Goal: Navigation & Orientation: Find specific page/section

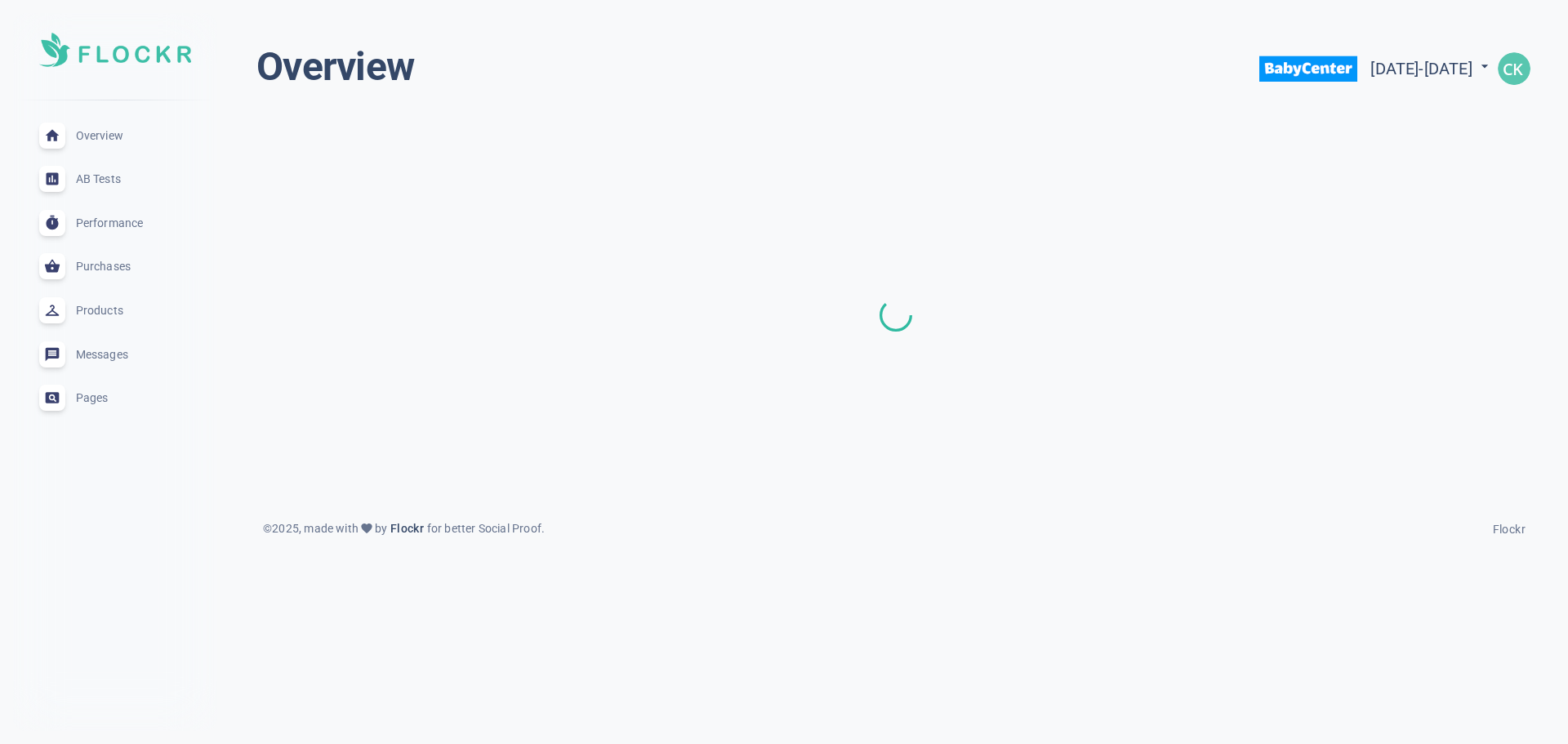
click at [1518, 74] on img "button" at bounding box center [1513, 68] width 33 height 33
click at [1483, 109] on span "Settings" at bounding box center [1476, 116] width 46 height 14
click at [1507, 77] on img "button" at bounding box center [1513, 68] width 33 height 33
click at [1283, 77] on div at bounding box center [784, 372] width 1568 height 744
click at [1259, 67] on img at bounding box center [1308, 69] width 98 height 52
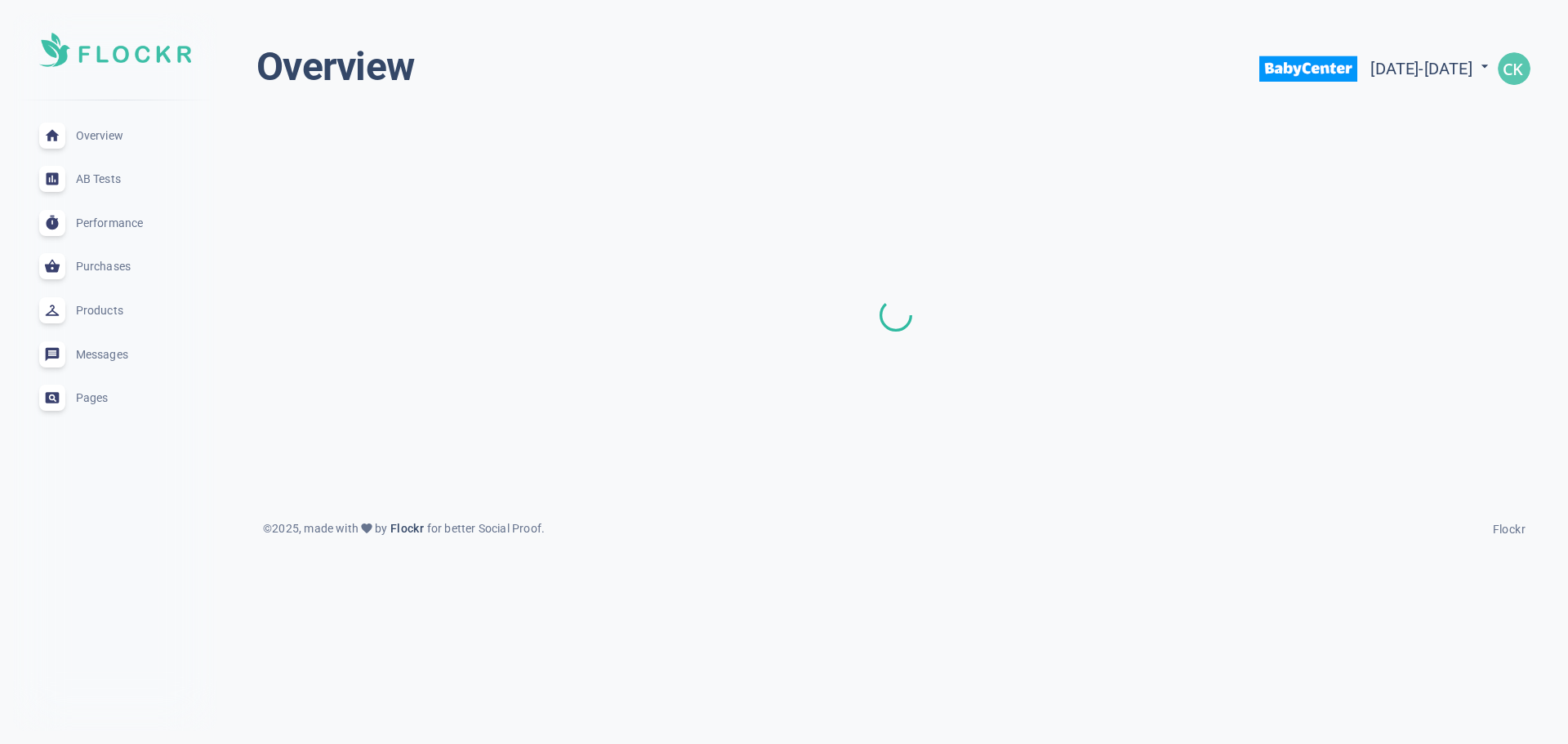
drag, startPoint x: 858, startPoint y: 126, endPoint x: 806, endPoint y: 126, distance: 52.0
click at [855, 126] on div at bounding box center [896, 315] width 1305 height 409
click at [278, 154] on div at bounding box center [896, 315] width 1305 height 409
click at [88, 136] on span "Overview" at bounding box center [135, 136] width 118 height 0
click at [1510, 66] on img "button" at bounding box center [1513, 68] width 33 height 33
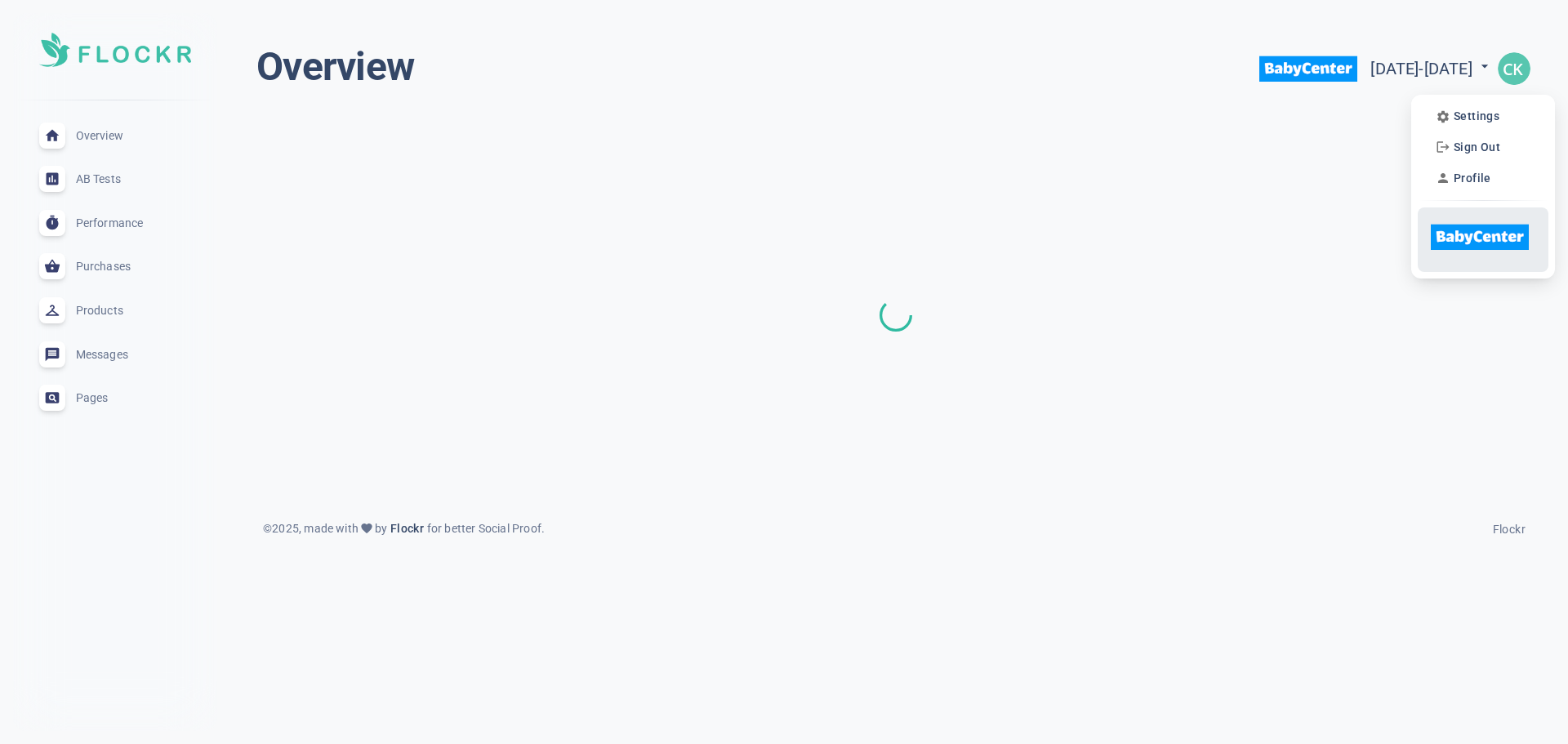
click at [1460, 230] on img at bounding box center [1479, 237] width 98 height 52
click at [1468, 179] on span "Profile" at bounding box center [1472, 178] width 38 height 14
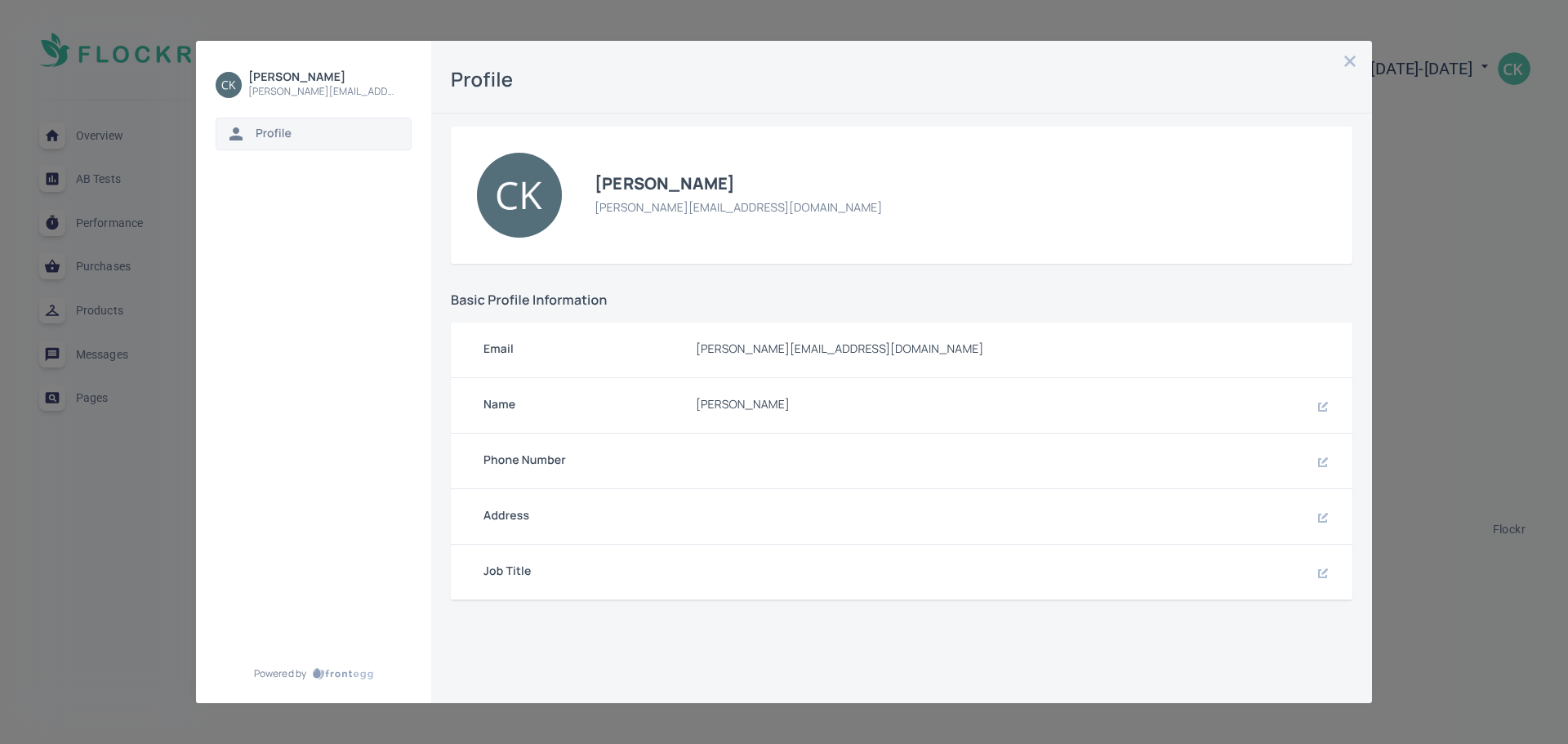
click at [1342, 61] on button "button" at bounding box center [1350, 61] width 23 height 23
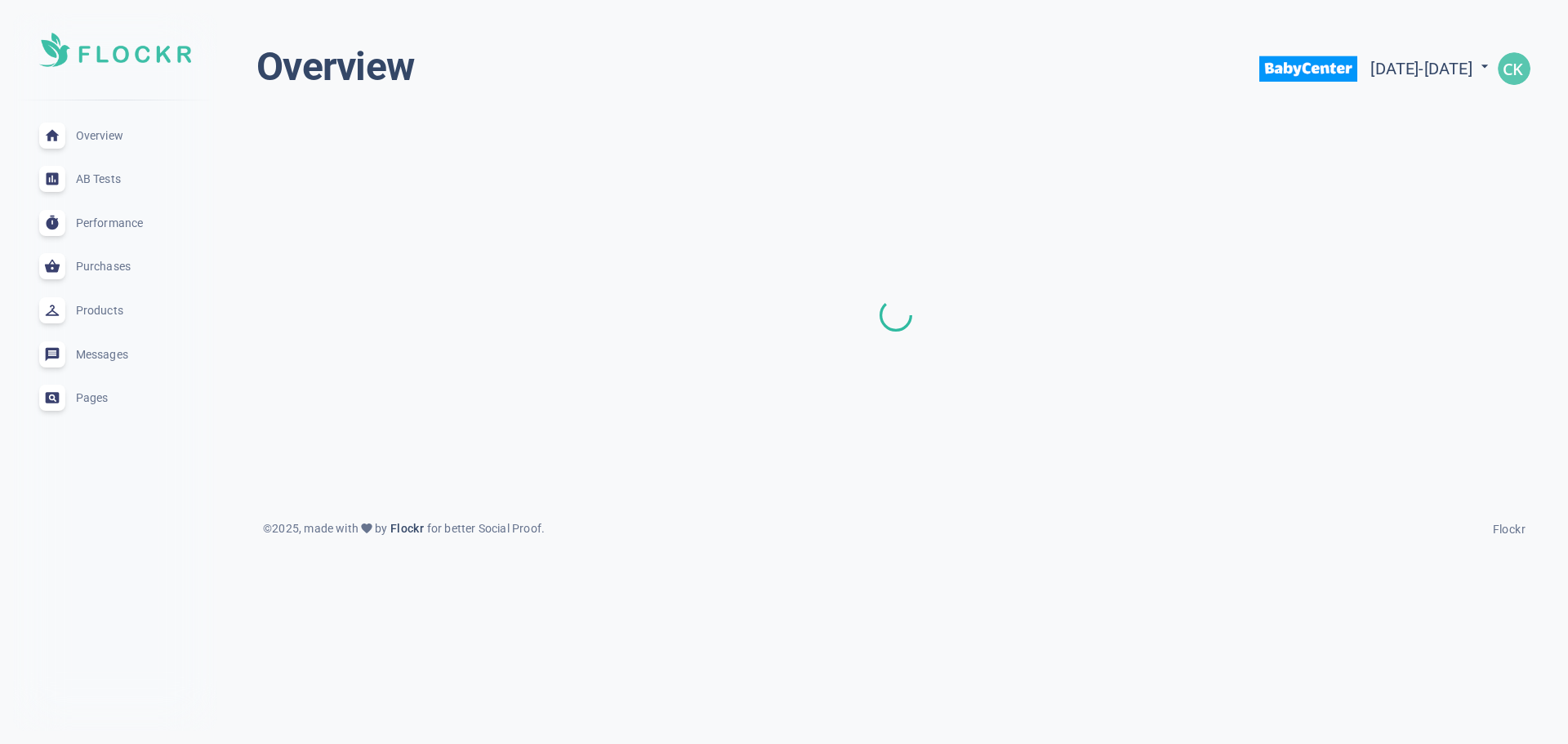
click at [1442, 176] on div at bounding box center [896, 315] width 1305 height 409
drag, startPoint x: 1105, startPoint y: 219, endPoint x: 1428, endPoint y: 135, distance: 333.7
click at [1107, 218] on div at bounding box center [896, 315] width 1305 height 409
click at [1296, 174] on div at bounding box center [896, 315] width 1305 height 409
click at [1482, 71] on icon at bounding box center [1484, 66] width 16 height 16
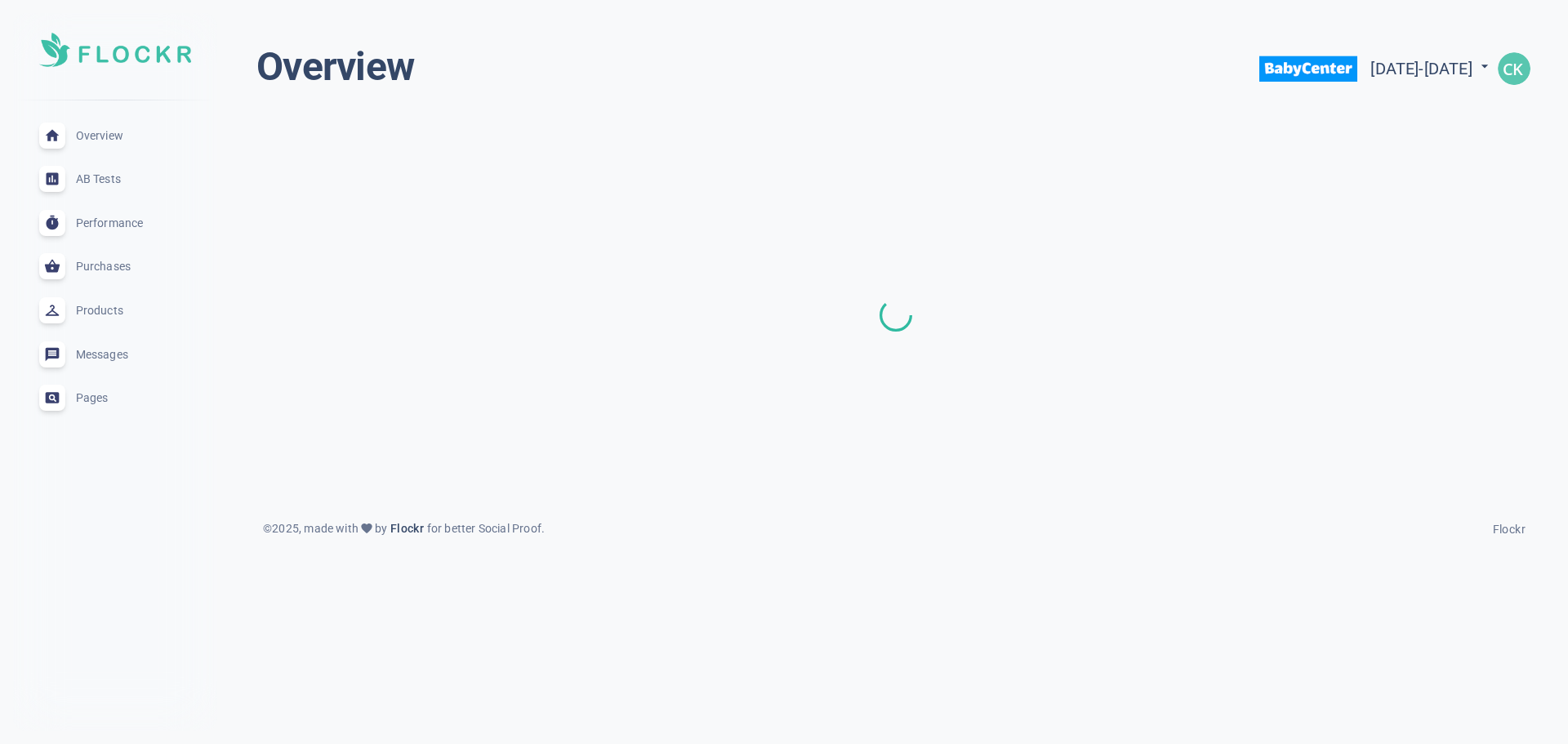
select select "8"
select select "2024"
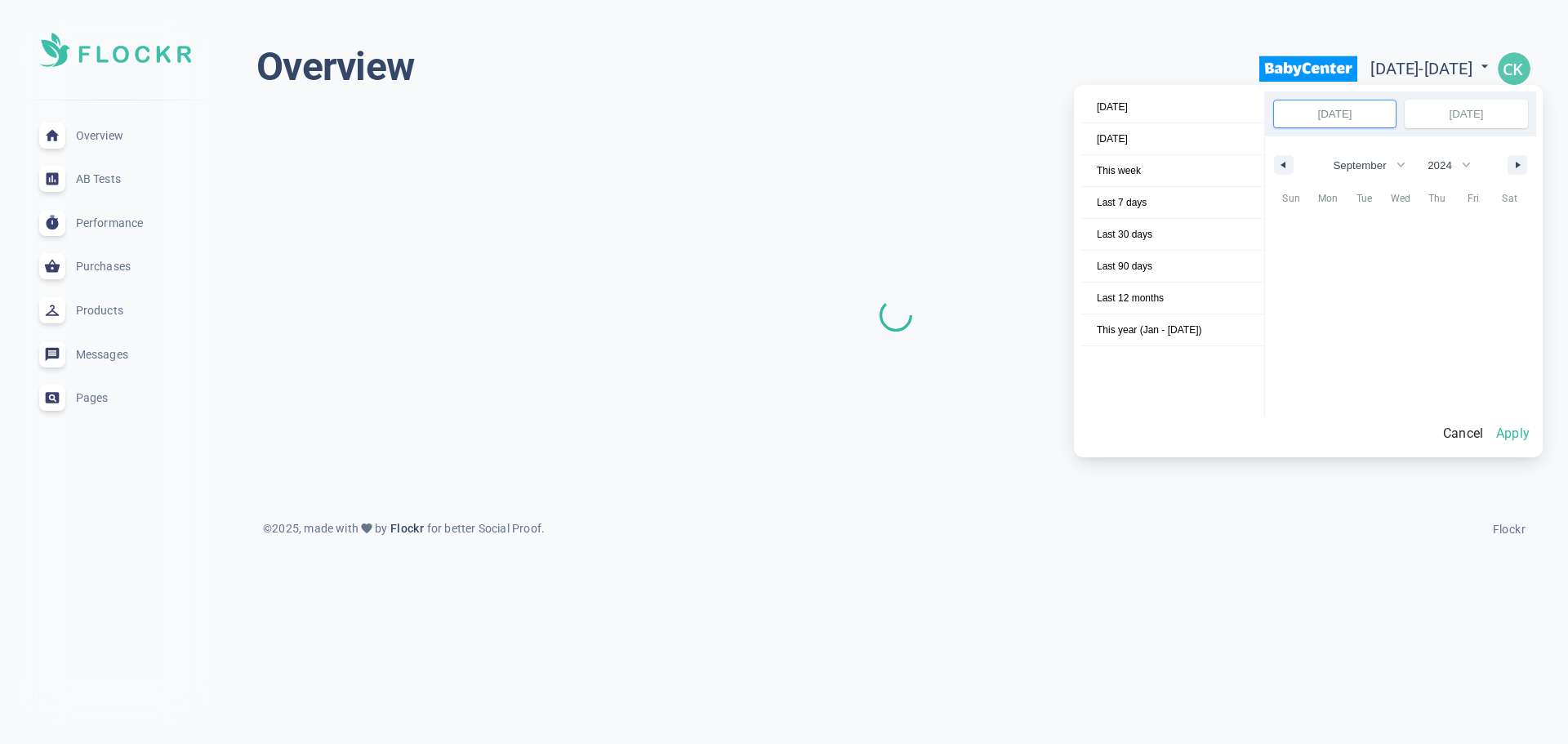
scroll to position [221716, 0]
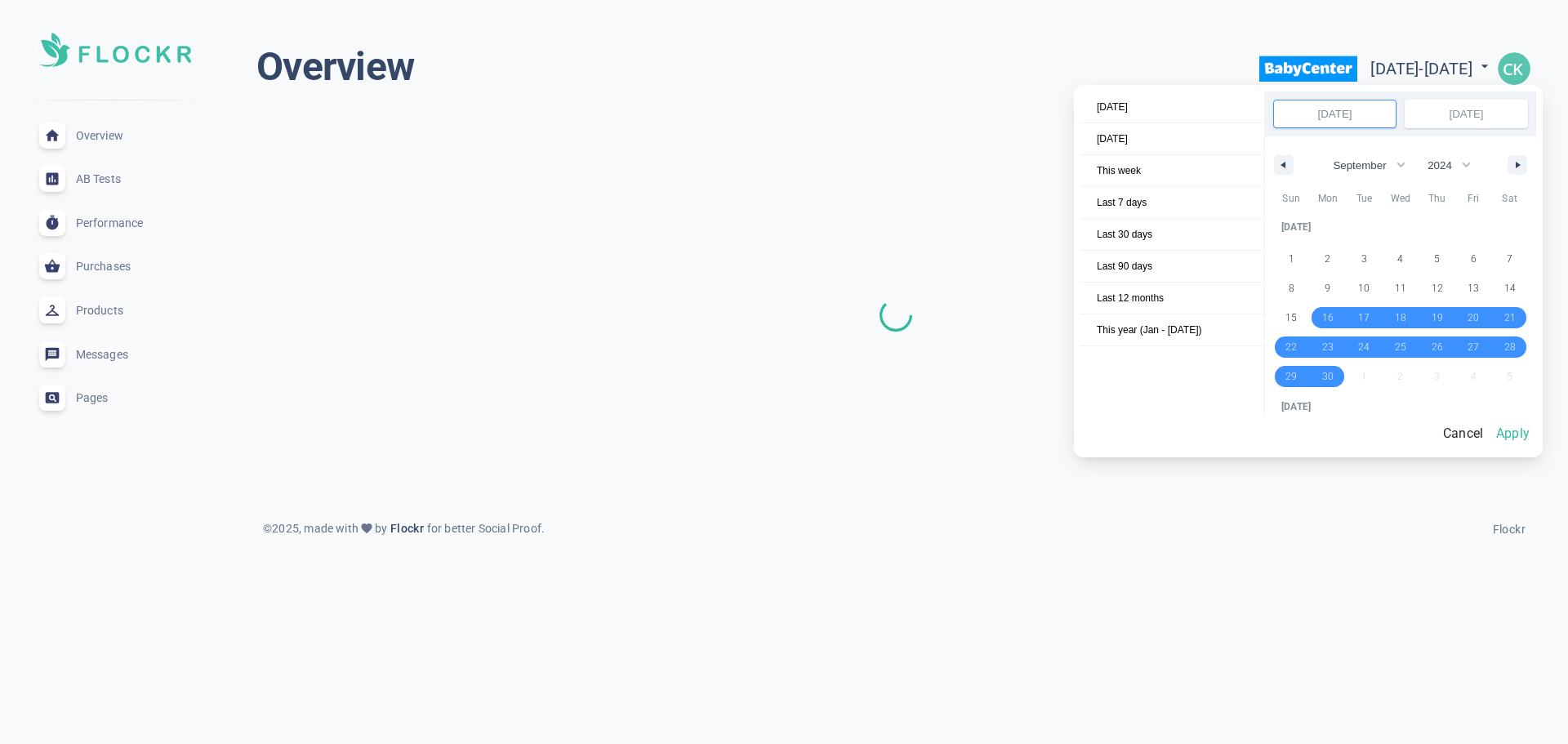
drag, startPoint x: 1043, startPoint y: 512, endPoint x: 1108, endPoint y: 489, distance: 68.9
click at [1049, 509] on div at bounding box center [784, 372] width 1568 height 744
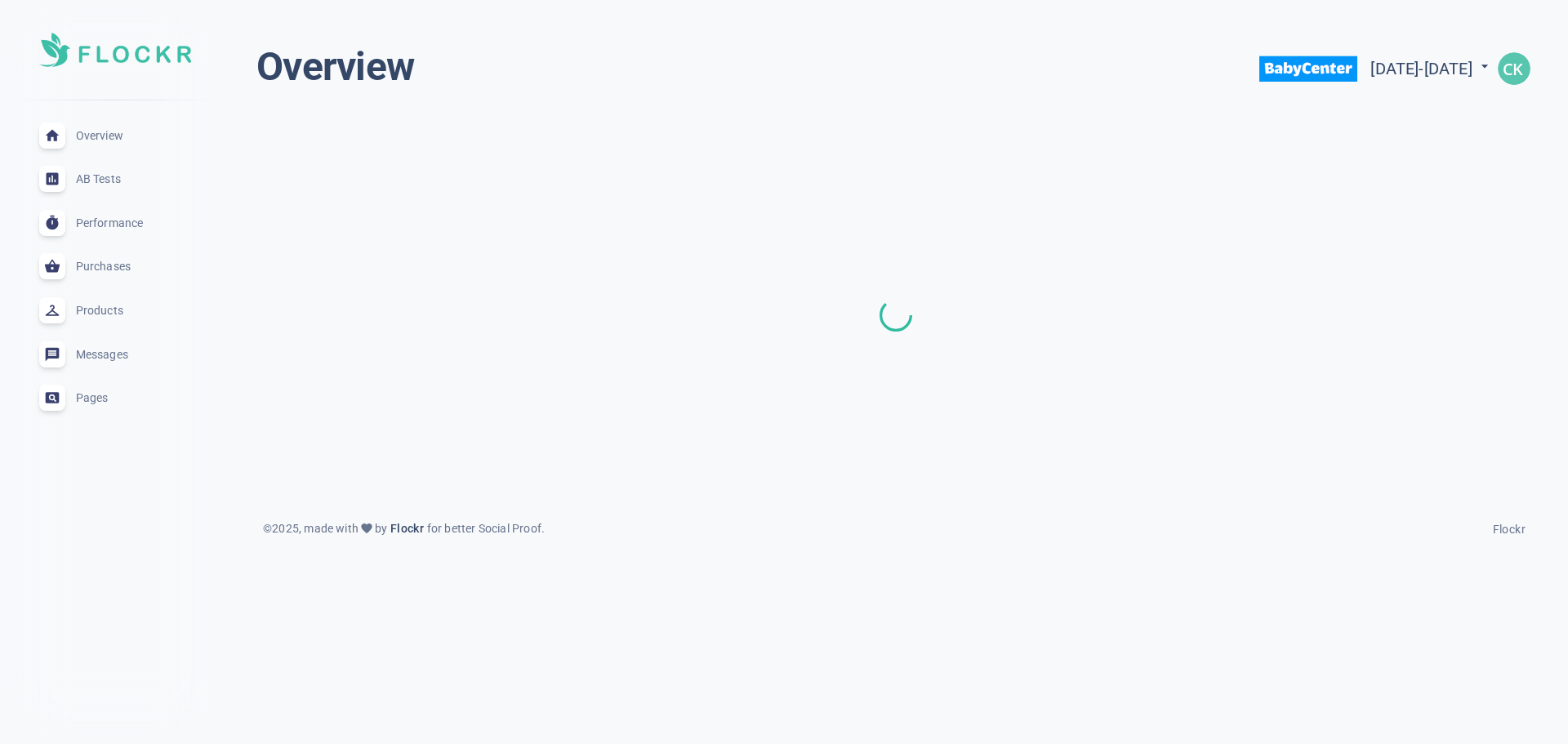
click at [160, 56] on img at bounding box center [115, 50] width 152 height 34
click at [1458, 558] on html "close Overview expand_less AB Tests expand_less Performance expand_less Purchas…" at bounding box center [784, 279] width 1568 height 558
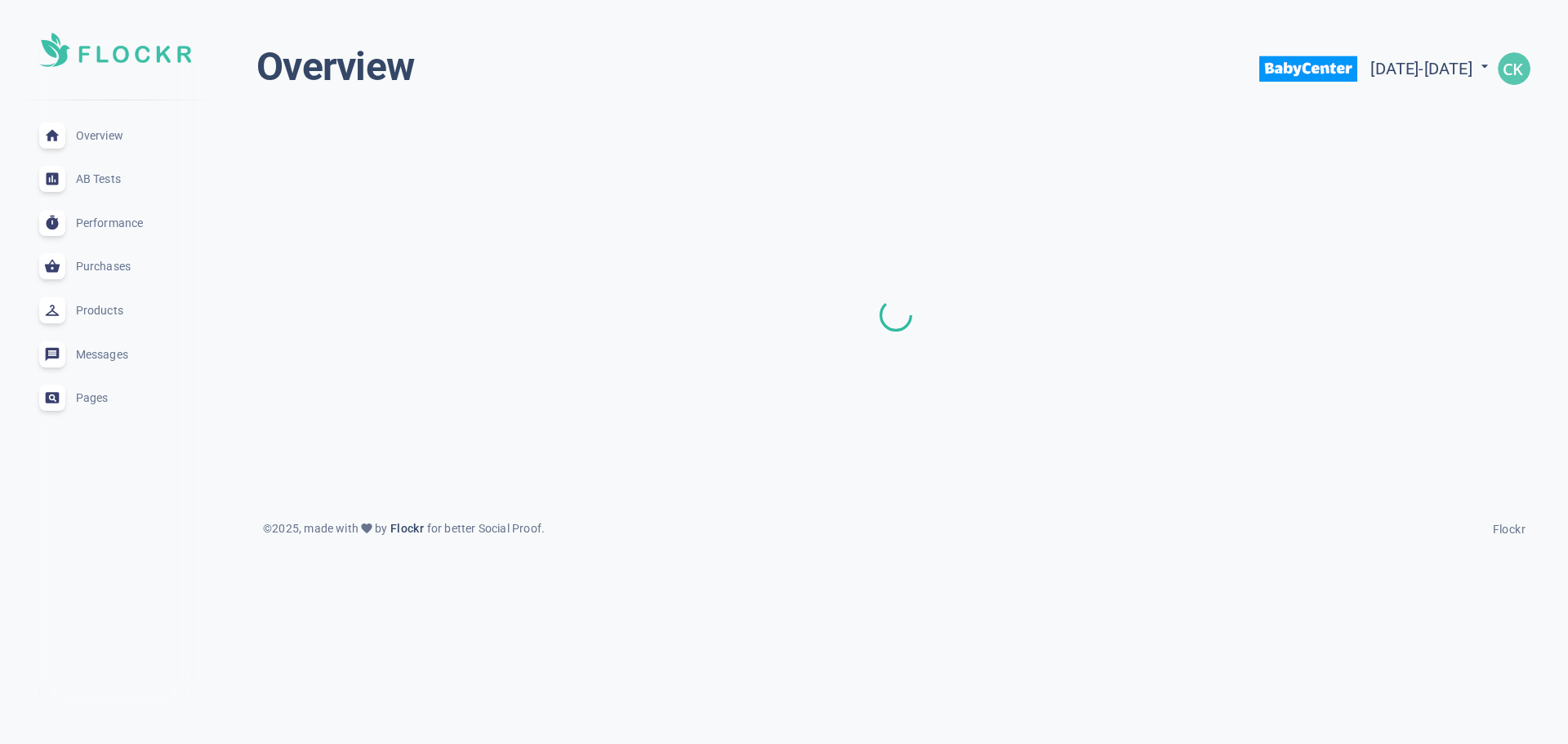
click at [1490, 67] on icon at bounding box center [1484, 66] width 16 height 16
select select "8"
select select "2024"
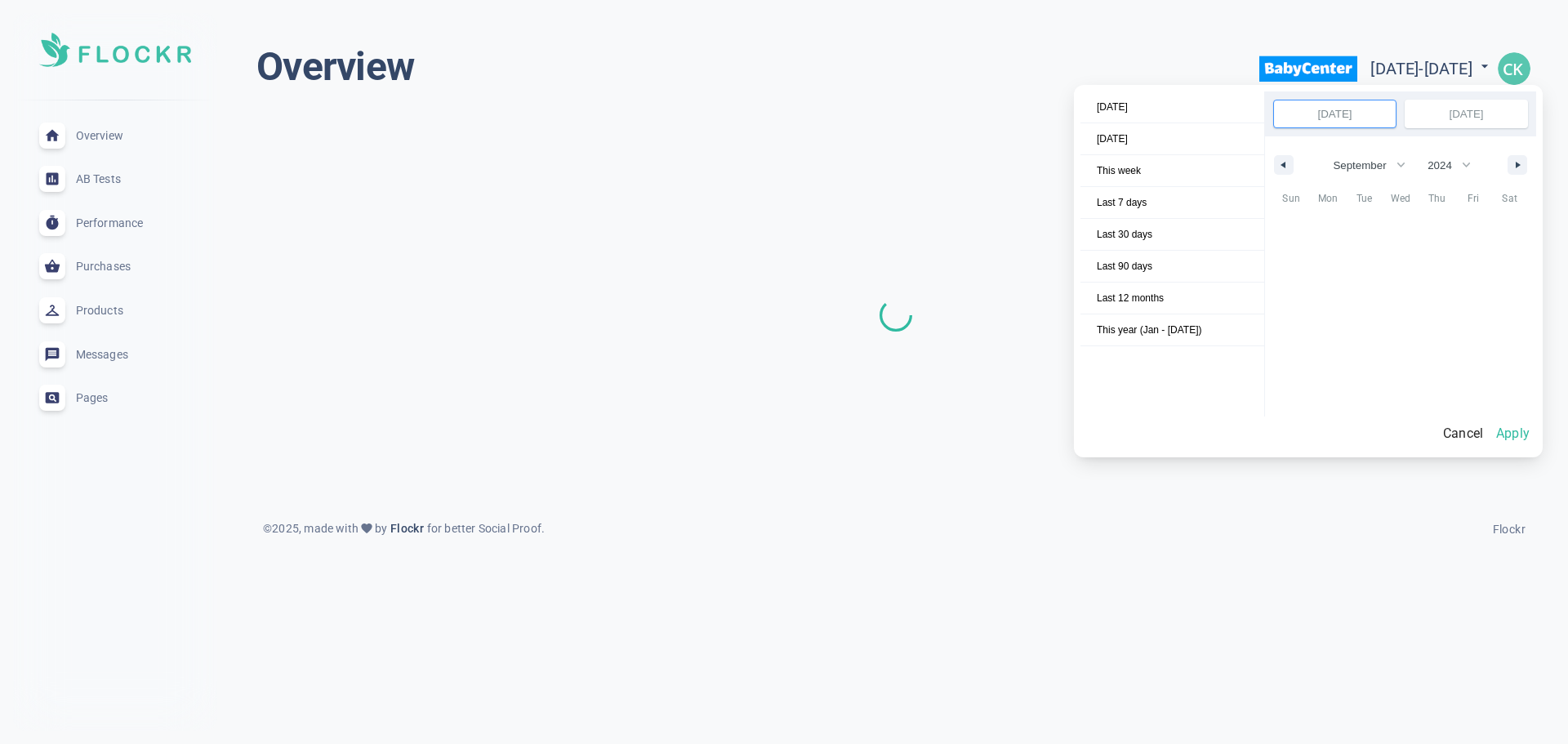
scroll to position [221716, 0]
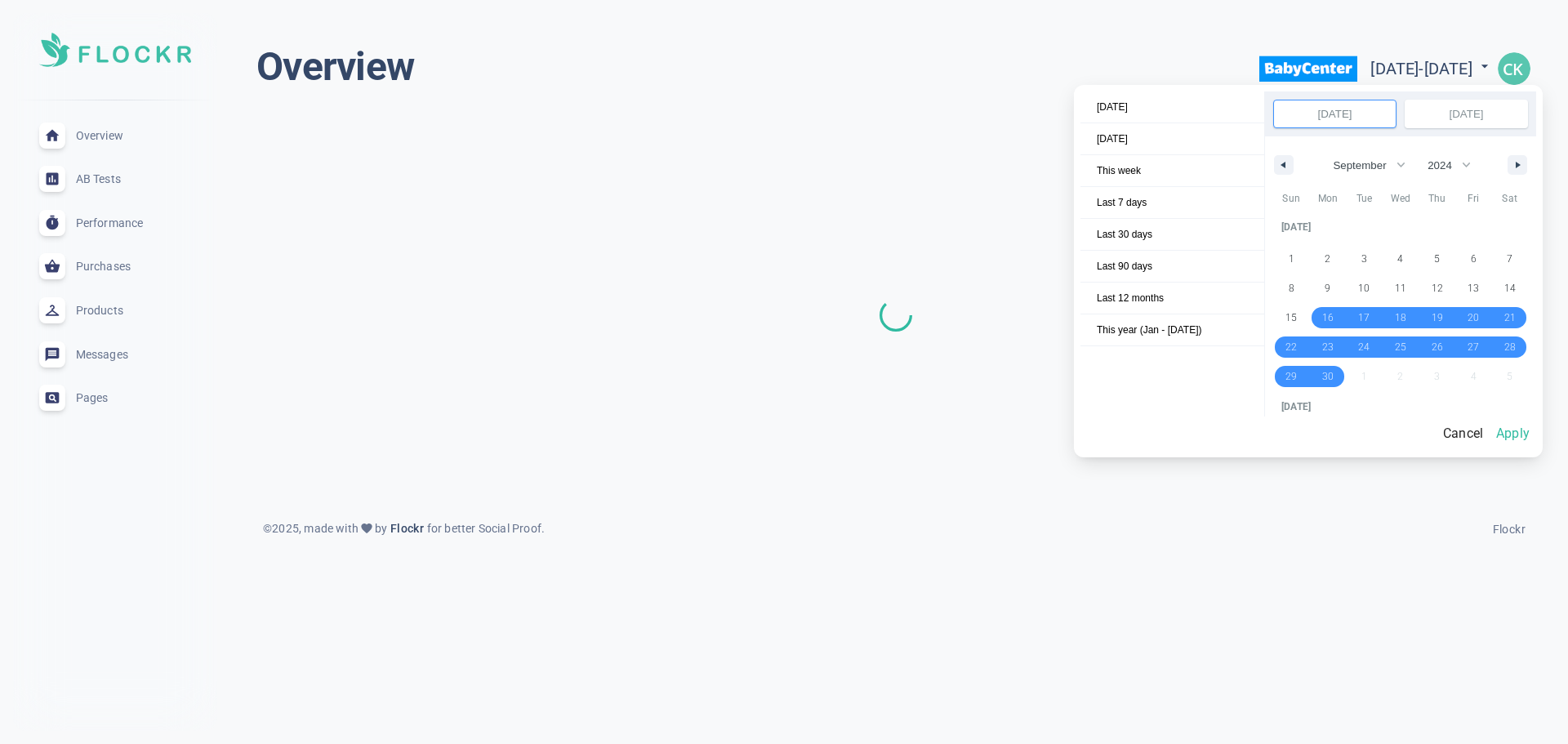
click at [1511, 75] on div at bounding box center [784, 372] width 1568 height 744
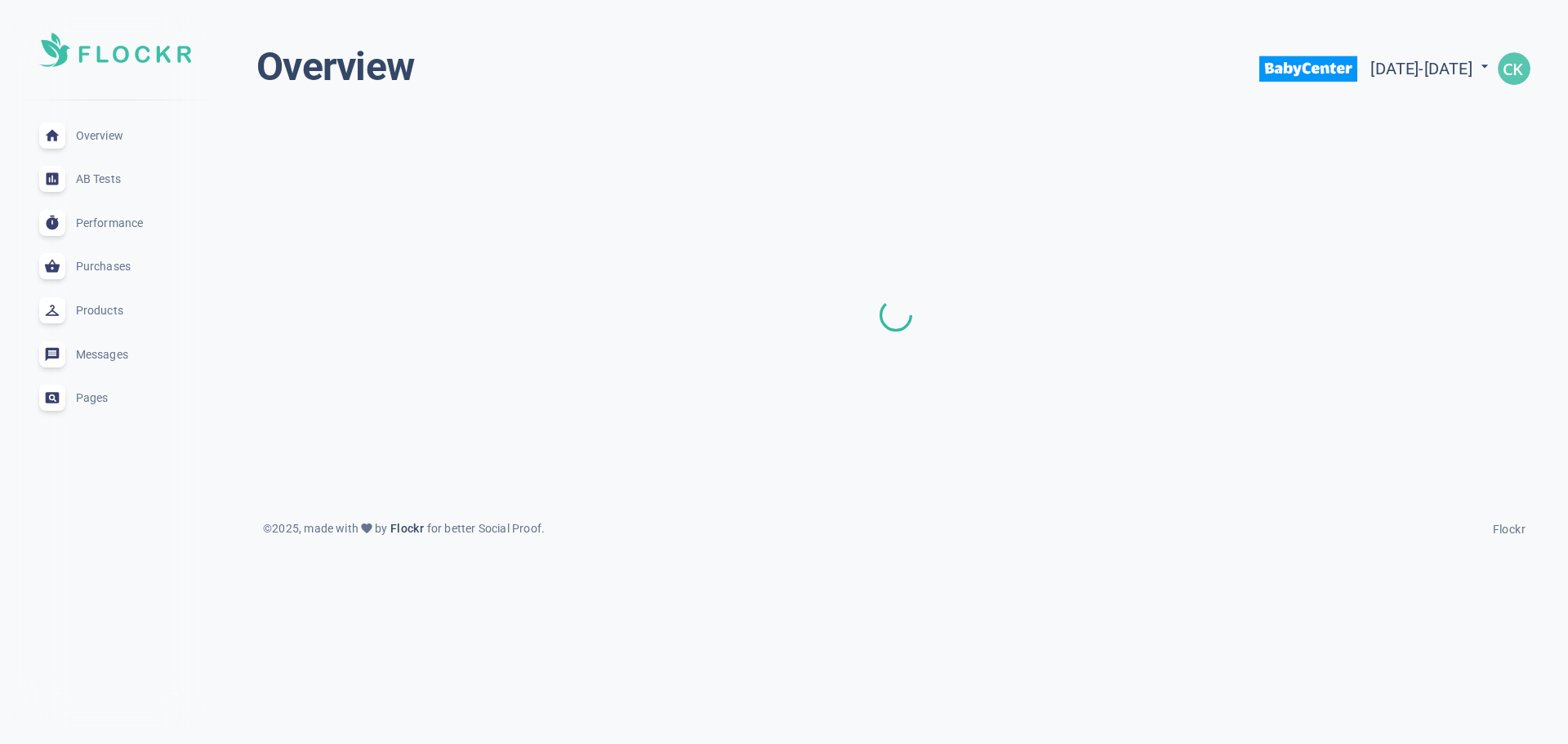
click at [1512, 86] on button "button" at bounding box center [1513, 68] width 42 height 52
click at [1320, 140] on div at bounding box center [784, 372] width 1568 height 744
click at [126, 230] on div "Performance expand_less" at bounding box center [115, 222] width 178 height 44
click at [76, 163] on div "AB Tests expand_less" at bounding box center [115, 178] width 178 height 44
click at [102, 136] on span "Overview" at bounding box center [135, 136] width 118 height 0
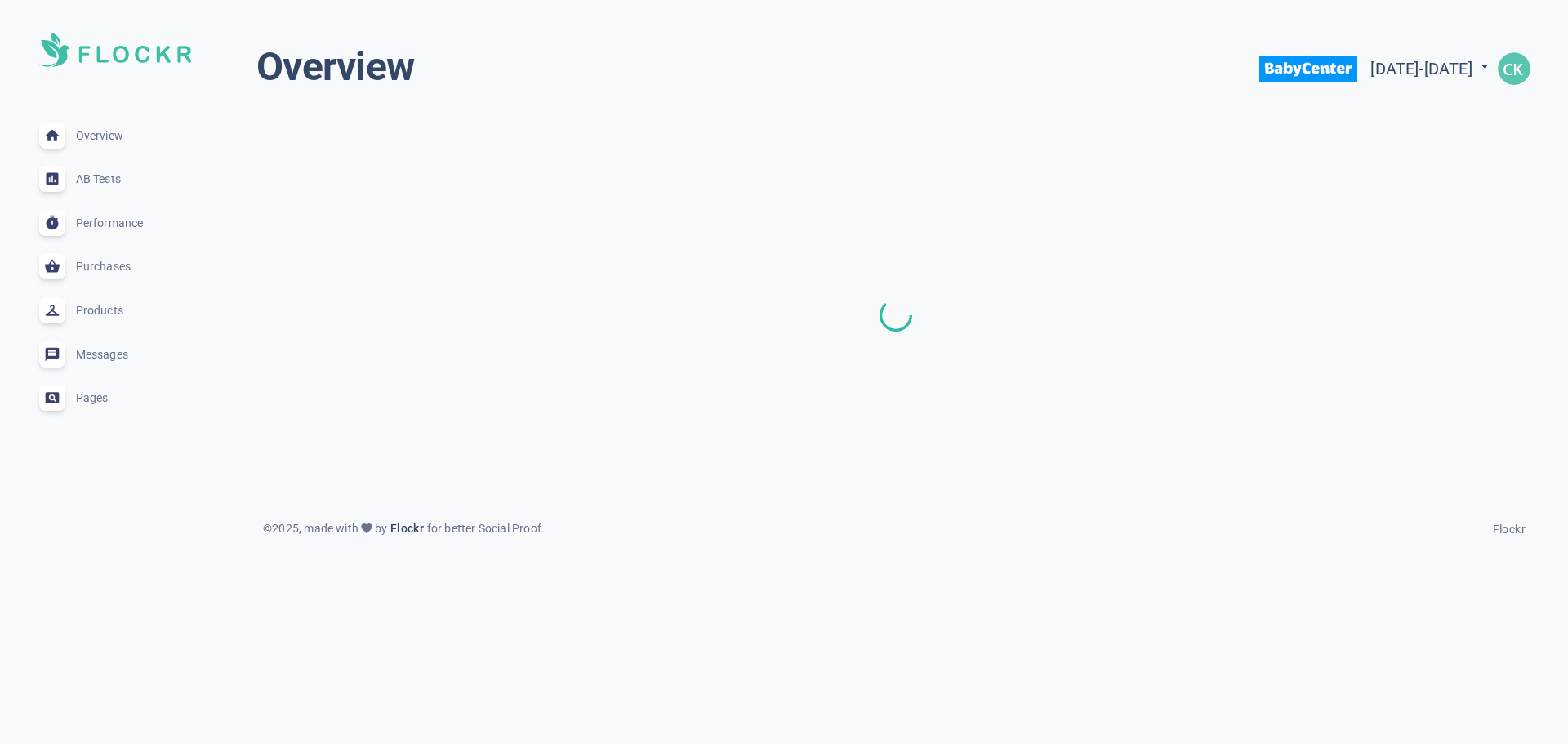
click at [138, 52] on img at bounding box center [115, 50] width 152 height 34
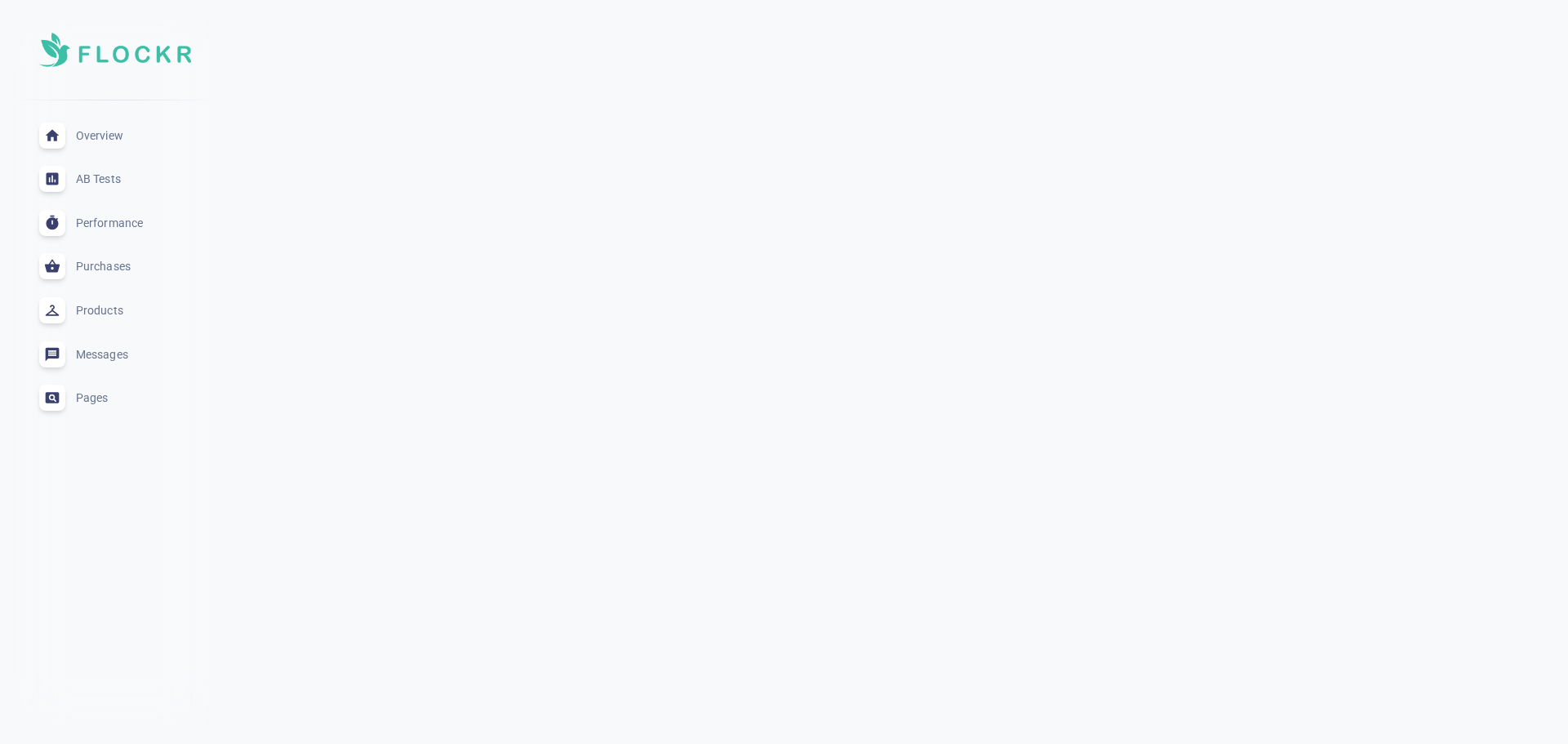
click at [138, 52] on img at bounding box center [115, 50] width 152 height 34
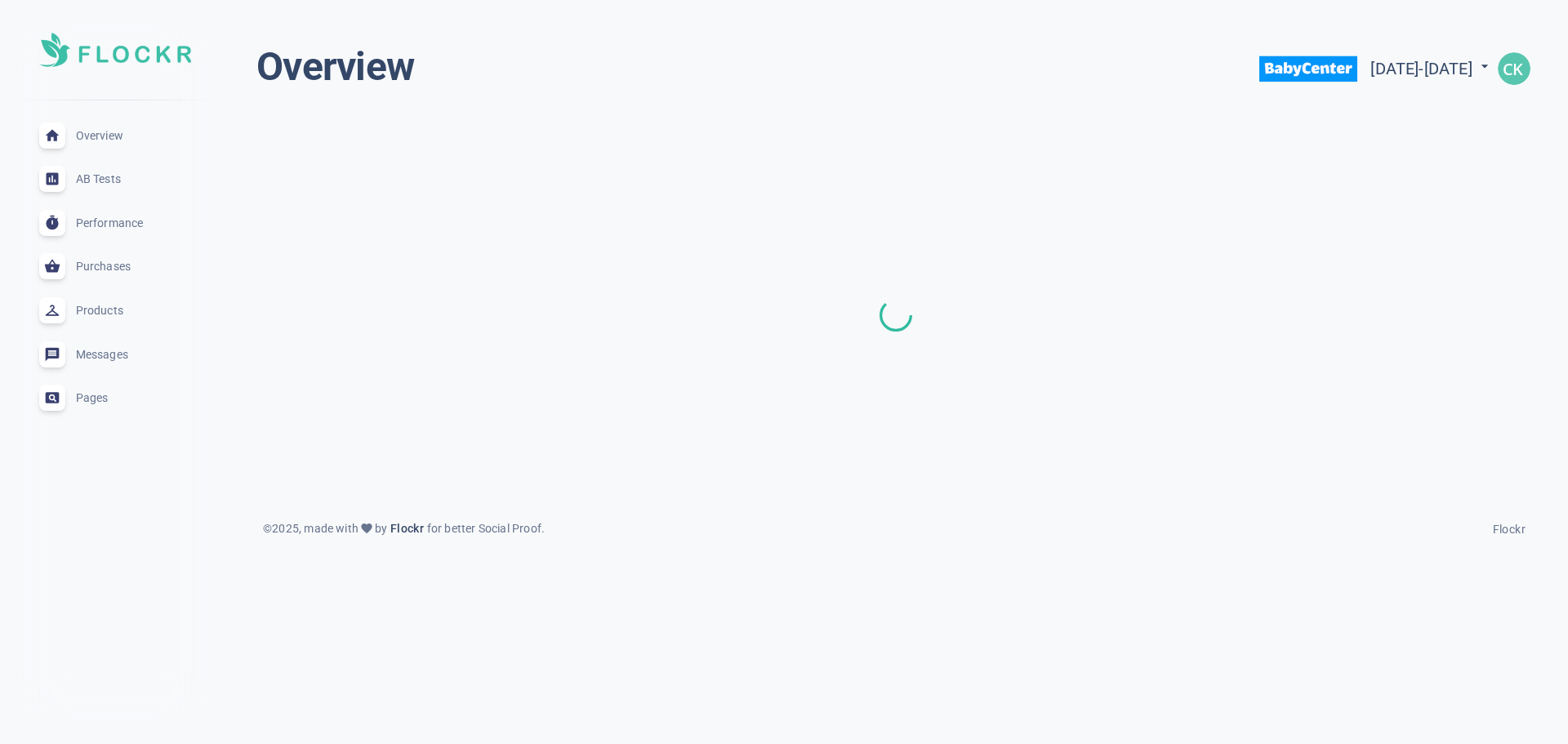
click at [1370, 74] on span "Mon Sep 16 2024 - Mon Sep 15 2025" at bounding box center [1431, 68] width 122 height 20
select select "8"
select select "2024"
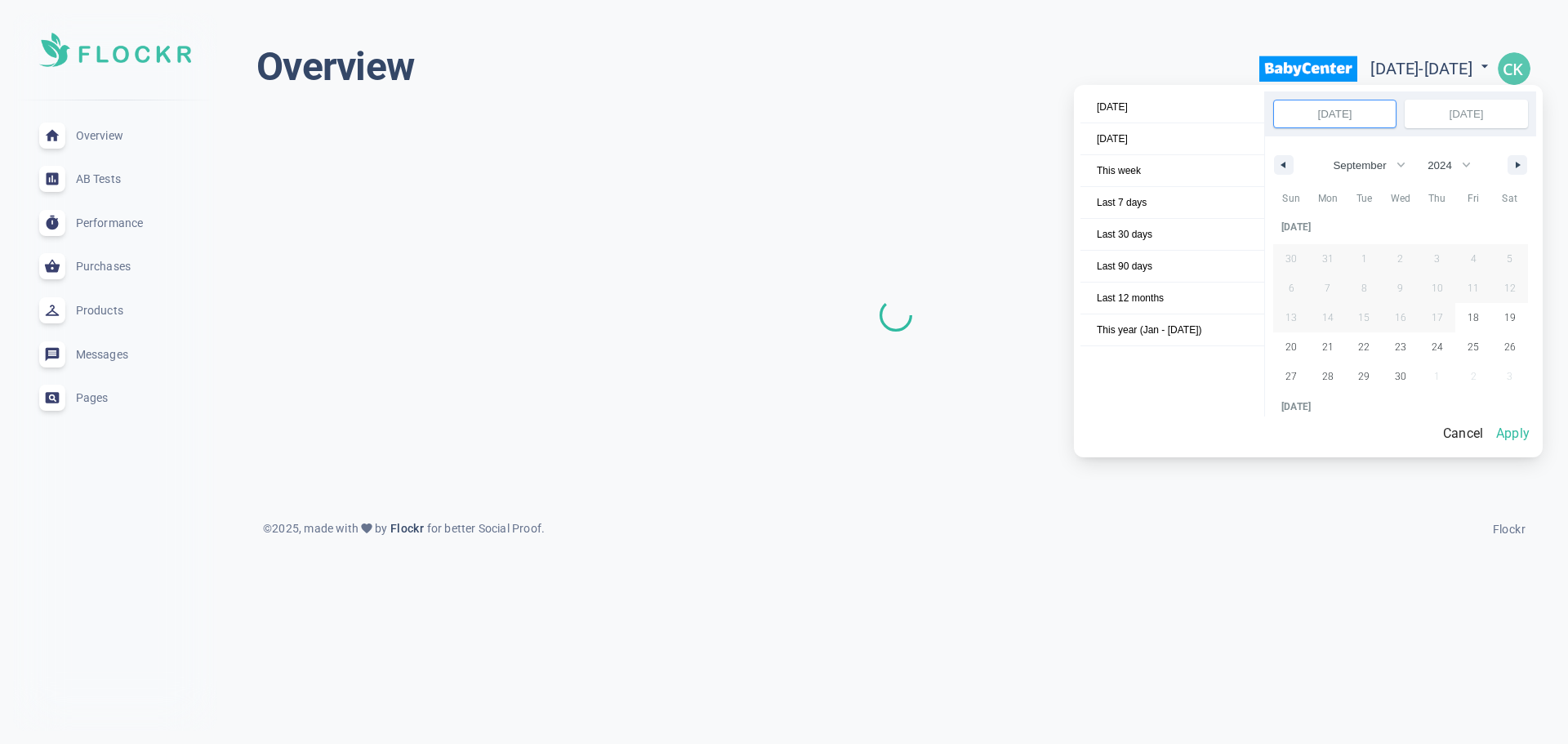
scroll to position [221716, 0]
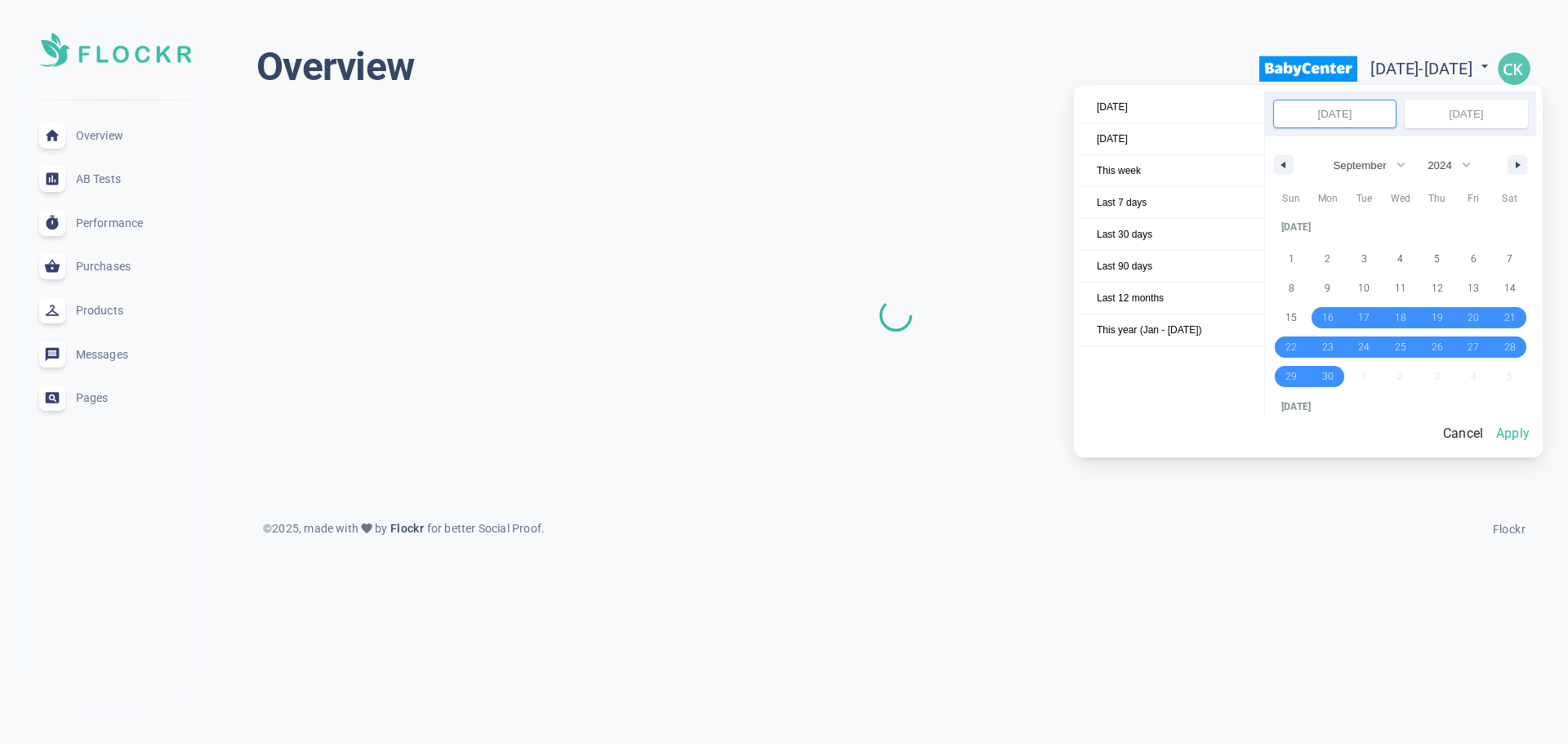
click at [1320, 74] on div at bounding box center [784, 372] width 1568 height 744
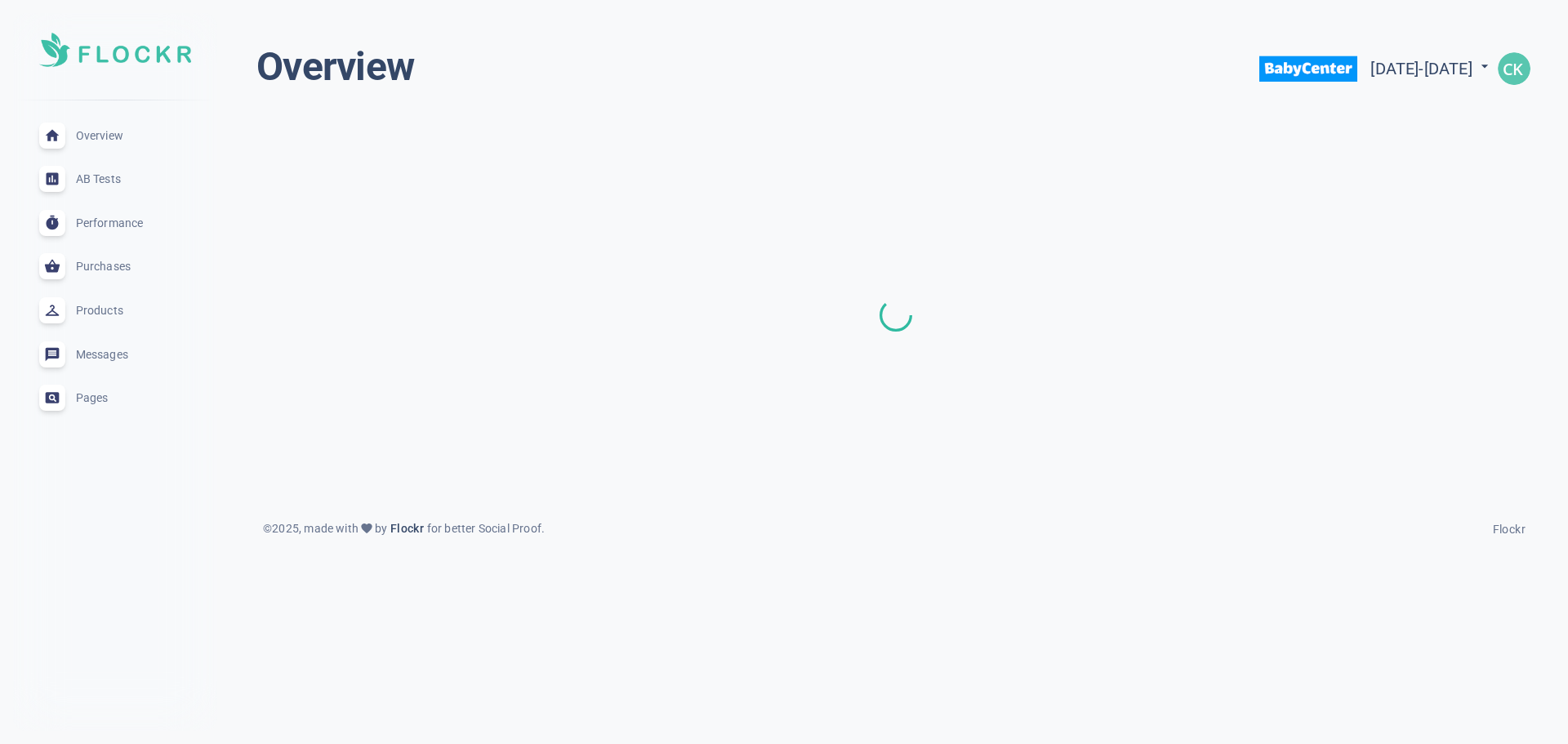
click at [1370, 74] on span "Mon Sep 16 2024 - Mon Sep 15 2025" at bounding box center [1431, 68] width 122 height 20
select select "8"
select select "2024"
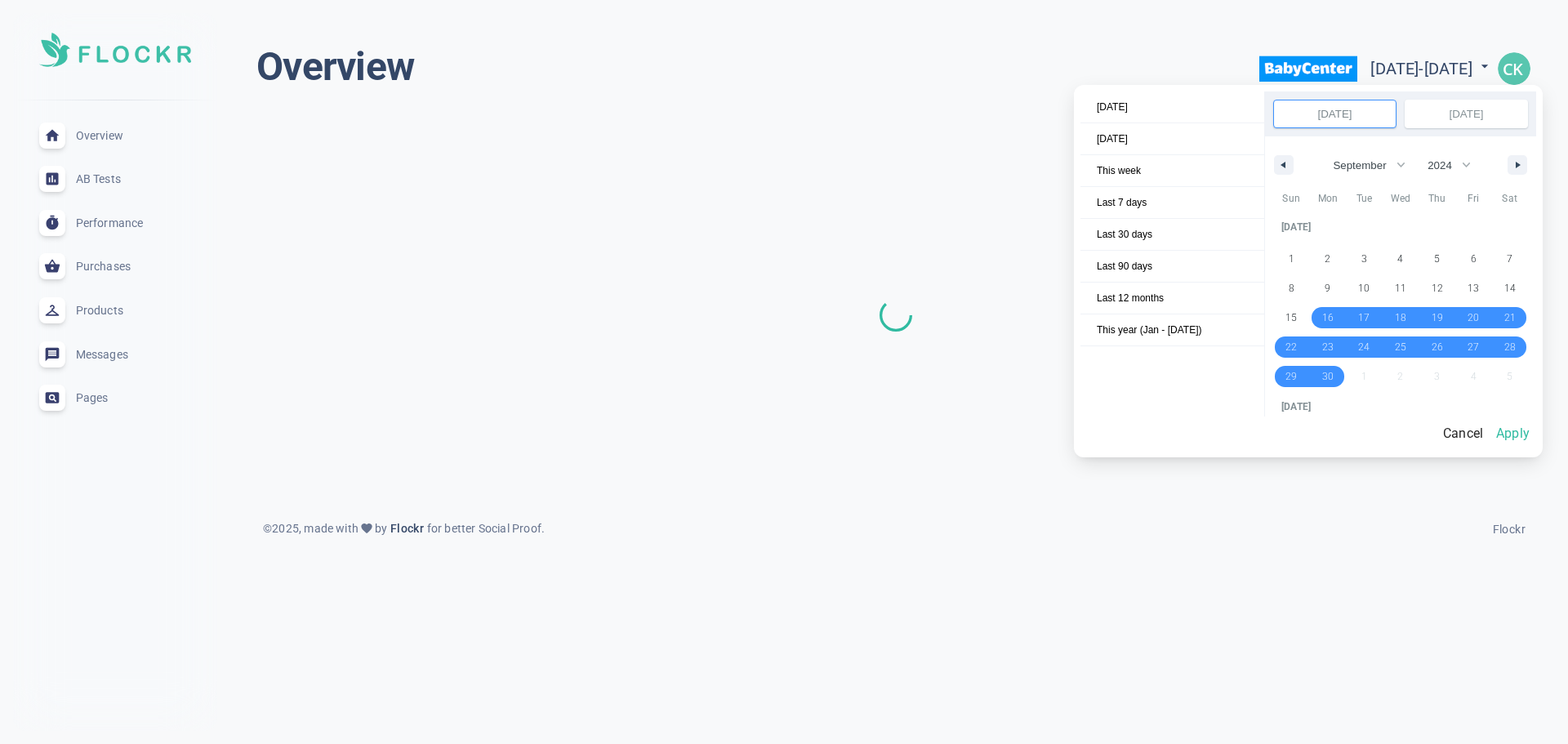
click at [1159, 67] on div at bounding box center [784, 372] width 1568 height 744
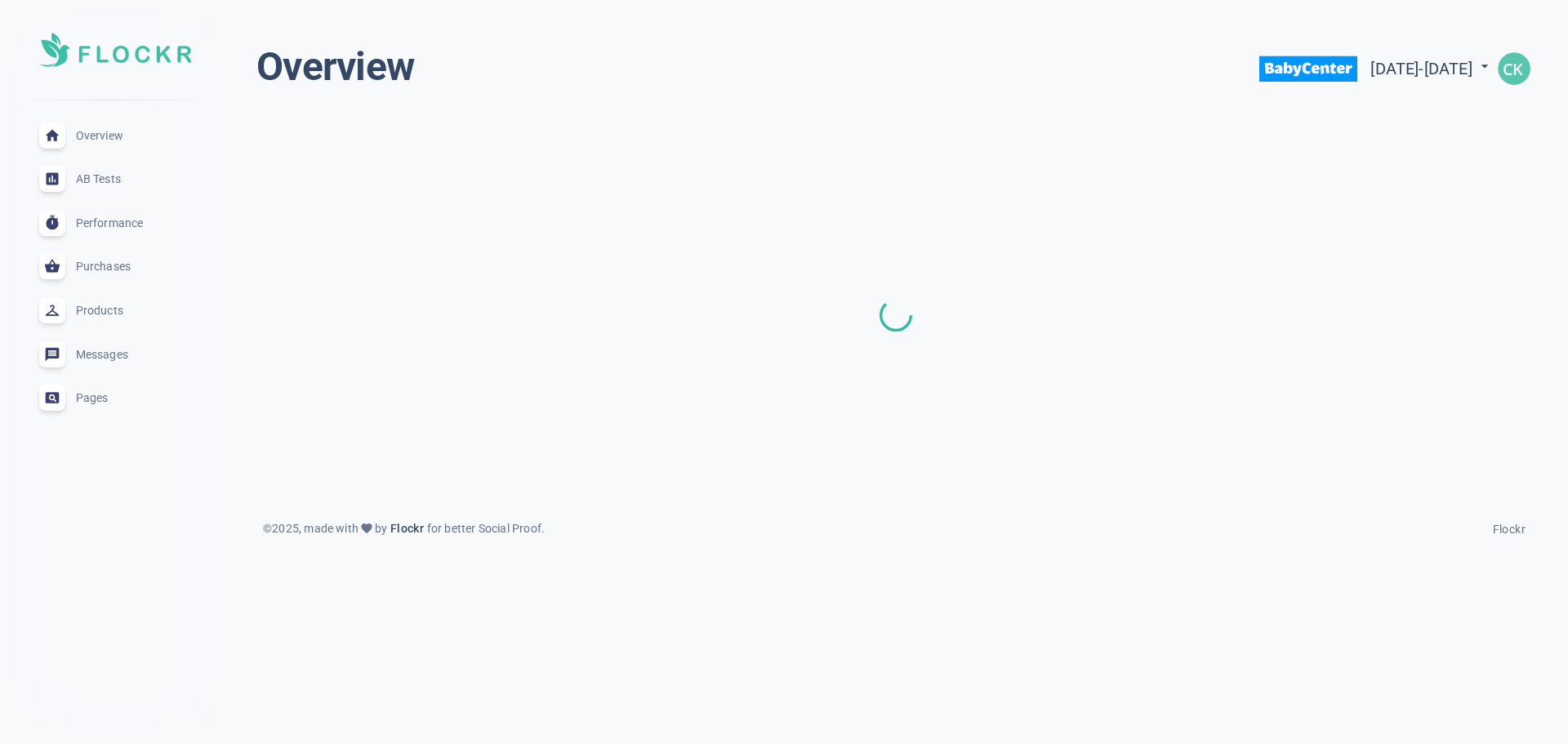
drag, startPoint x: 1066, startPoint y: 70, endPoint x: 1118, endPoint y: 69, distance: 52.0
click at [1064, 70] on div "Overview Mon Sep 16 2024 - Mon Sep 15 2025 menu" at bounding box center [896, 72] width 1279 height 58
click at [1509, 69] on img "button" at bounding box center [1513, 68] width 33 height 33
click at [1175, 186] on div at bounding box center [784, 372] width 1568 height 744
click at [112, 136] on span "Overview" at bounding box center [135, 136] width 118 height 0
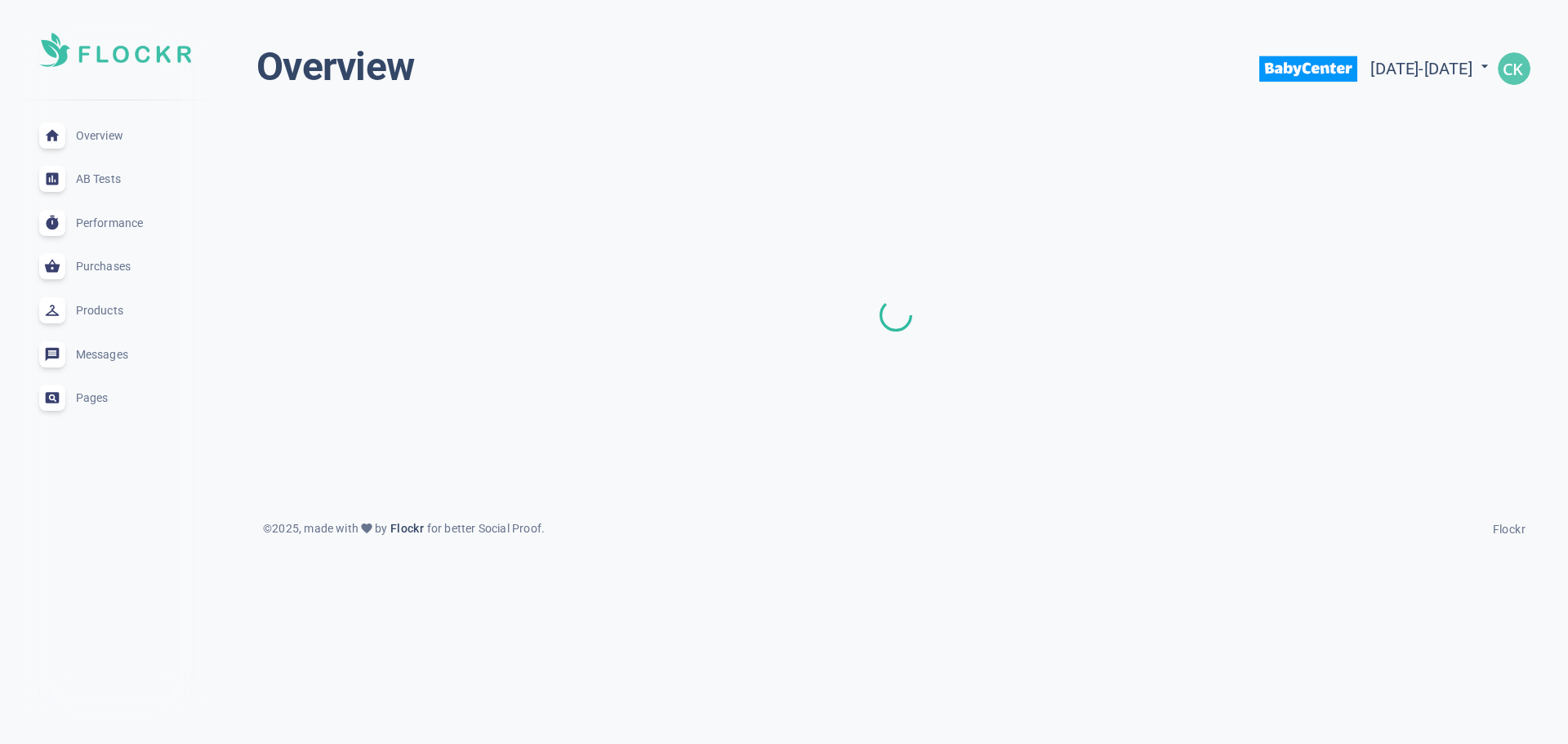
click at [125, 223] on span "Performance" at bounding box center [135, 223] width 118 height 0
click at [114, 287] on div "Purchases expand_less" at bounding box center [115, 267] width 178 height 44
